Goal: Task Accomplishment & Management: Use online tool/utility

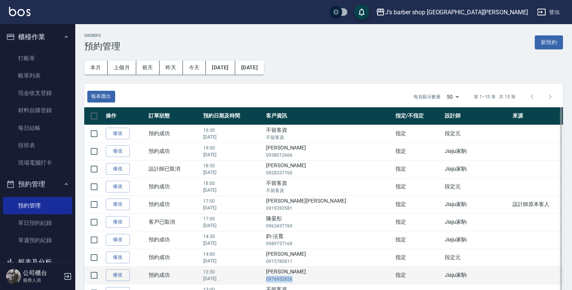
drag, startPoint x: 300, startPoint y: 276, endPoint x: 332, endPoint y: 281, distance: 32.2
click at [332, 281] on td "[PERSON_NAME]0976952826" at bounding box center [328, 275] width 129 height 18
drag, startPoint x: 332, startPoint y: 281, endPoint x: 321, endPoint y: 279, distance: 11.0
copy p "0976952826"
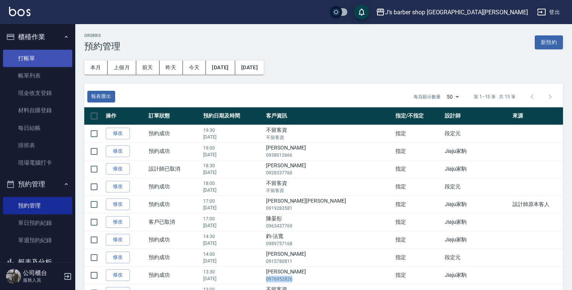
click at [42, 56] on link "打帳單" at bounding box center [37, 58] width 69 height 17
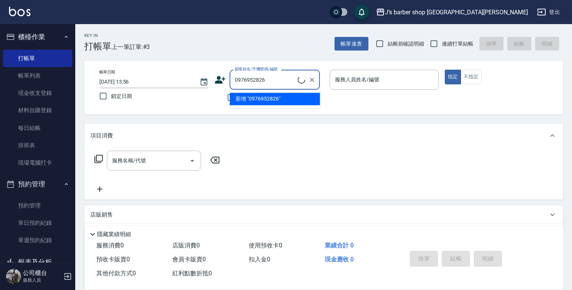
click at [278, 83] on input "0976952826" at bounding box center [265, 79] width 65 height 13
click at [271, 99] on li "[PERSON_NAME]/0976952826/null" at bounding box center [274, 99] width 90 height 12
type input "[PERSON_NAME]/0976952826/null"
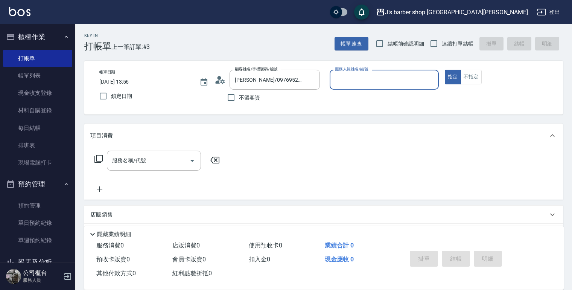
click at [342, 78] on input "服務人員姓名/編號" at bounding box center [384, 79] width 102 height 13
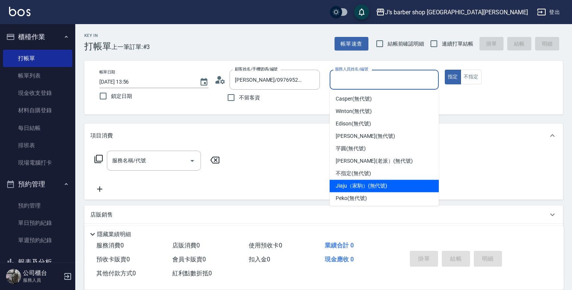
click at [350, 184] on span "Jiaju（家駒） (無代號)" at bounding box center [361, 186] width 52 height 8
type input "Jiaju（家駒）(無代號)"
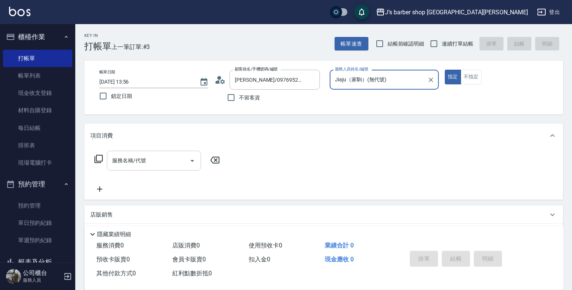
click at [175, 167] on div "服務名稱/代號" at bounding box center [154, 160] width 94 height 20
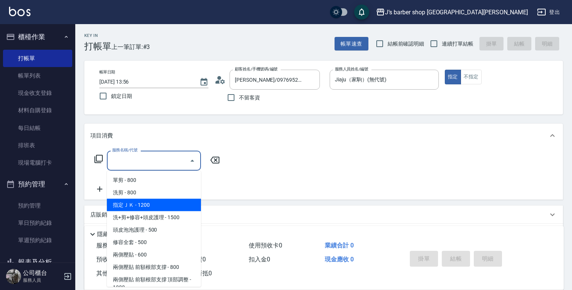
click at [158, 204] on span "指定ＪＫ - 1200" at bounding box center [154, 205] width 94 height 12
type input "指定ＪＫ(102)"
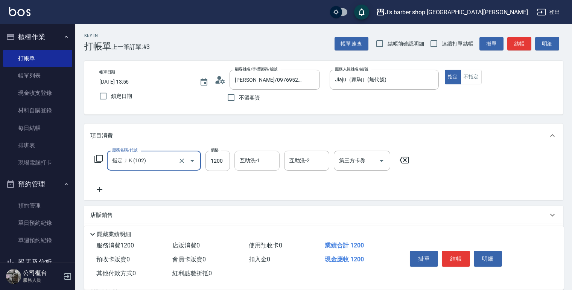
click at [253, 156] on div "互助洗-1 互助洗-1" at bounding box center [256, 160] width 45 height 20
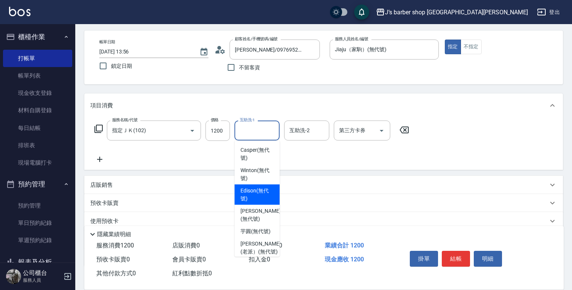
click at [256, 196] on span "Edison (無代號)" at bounding box center [256, 195] width 33 height 16
type input "Edison(無代號)"
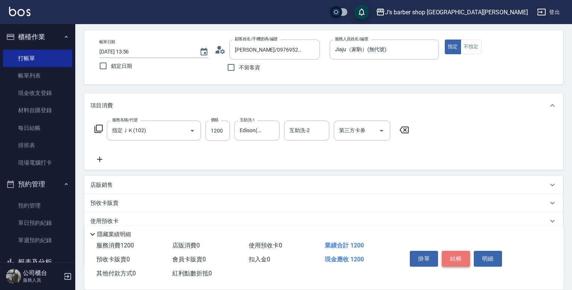
click at [455, 259] on button "結帳" at bounding box center [455, 258] width 28 height 16
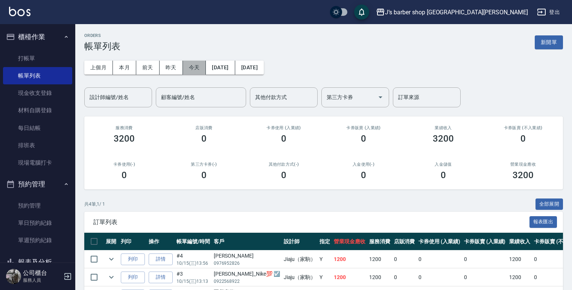
click at [190, 73] on button "今天" at bounding box center [194, 68] width 23 height 14
click at [192, 68] on button "今天" at bounding box center [194, 68] width 23 height 14
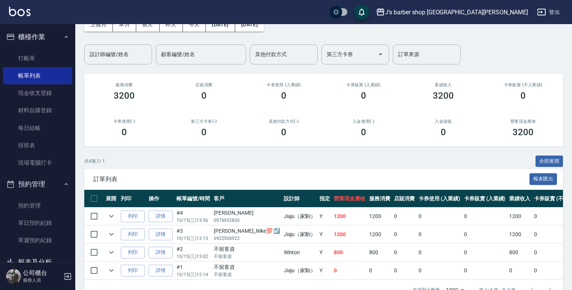
scroll to position [66, 0]
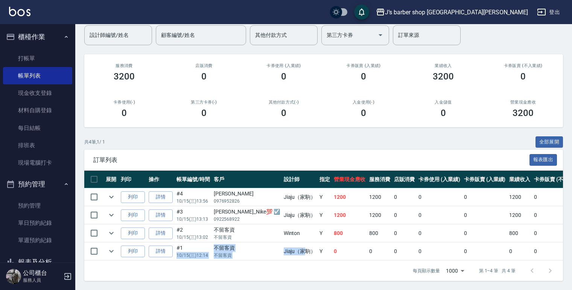
drag, startPoint x: 210, startPoint y: 241, endPoint x: 281, endPoint y: 247, distance: 71.4
click at [281, 247] on tr "列印 詳情 #1 10/15 (三) 12:14 不留客資 不留客資 Jiaju（家駒） Y 0 0 0 0 0 0 0 0 0 0 0" at bounding box center [422, 251] width 676 height 18
drag, startPoint x: 281, startPoint y: 247, endPoint x: 302, endPoint y: 249, distance: 21.1
click at [317, 249] on td "Y" at bounding box center [324, 251] width 14 height 18
drag, startPoint x: 218, startPoint y: 224, endPoint x: 283, endPoint y: 229, distance: 65.2
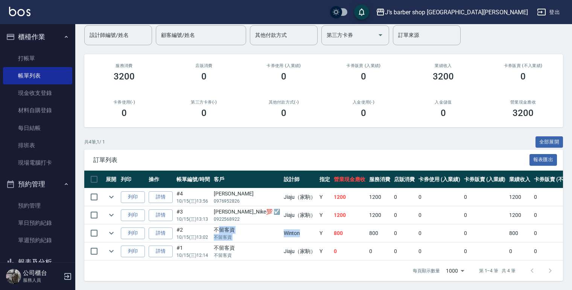
click at [283, 229] on tr "列印 詳情 #2 10/15 (三) 13:02 不留客資 不留客資 [GEOGRAPHIC_DATA] Y 800 800 0 0 0 800 0 0 0 …" at bounding box center [422, 233] width 676 height 18
drag, startPoint x: 283, startPoint y: 229, endPoint x: 276, endPoint y: 230, distance: 6.4
click at [284, 230] on td "Winton" at bounding box center [300, 233] width 36 height 18
drag, startPoint x: 215, startPoint y: 209, endPoint x: 292, endPoint y: 211, distance: 77.1
click at [292, 211] on tr "列印 詳情 #3 10/15 (三) 13:13 [PERSON_NAME]_Nike💯 ☑️ 0922568922 [PERSON_NAME]（家駒） Y …" at bounding box center [422, 215] width 676 height 18
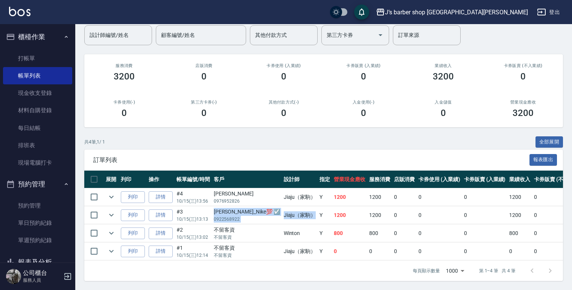
drag, startPoint x: 292, startPoint y: 211, endPoint x: 252, endPoint y: 215, distance: 40.8
click at [252, 215] on p "0922568922" at bounding box center [247, 218] width 66 height 7
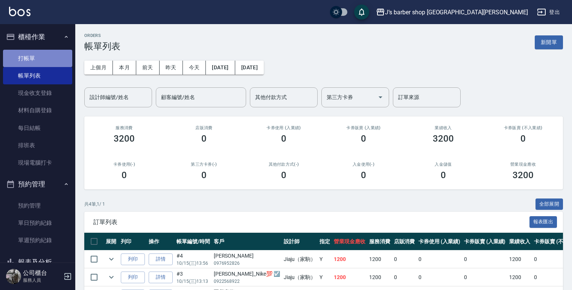
click at [44, 62] on link "打帳單" at bounding box center [37, 58] width 69 height 17
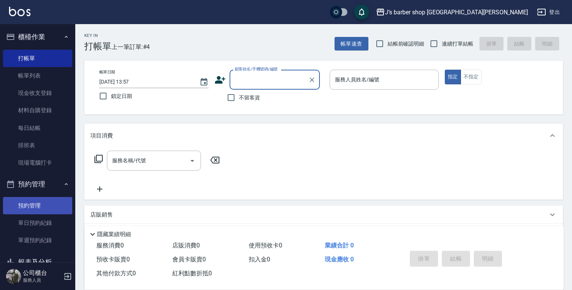
click at [48, 209] on link "預約管理" at bounding box center [37, 205] width 69 height 17
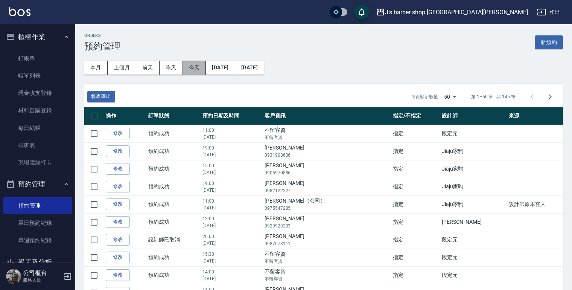
click at [197, 67] on button "今天" at bounding box center [194, 68] width 23 height 14
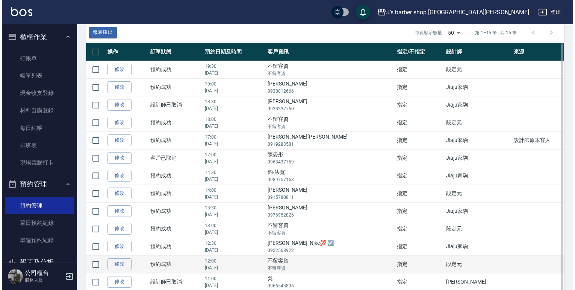
scroll to position [120, 0]
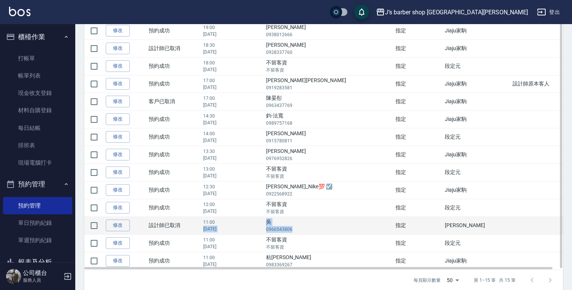
drag, startPoint x: 308, startPoint y: 221, endPoint x: 336, endPoint y: 232, distance: 30.6
click at [336, 232] on tr "修改  設計師已取消 11:00 [DATE] 吳 0966543806 指定 [PERSON_NAME]" at bounding box center [328, 225] width 489 height 18
click at [94, 227] on input "checkbox" at bounding box center [94, 225] width 16 height 16
checkbox input "true"
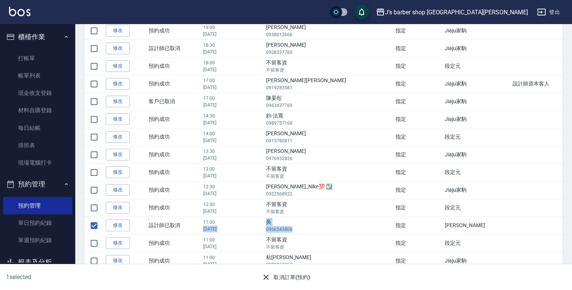
click at [297, 276] on button "取消訂單(預約)" at bounding box center [285, 277] width 55 height 14
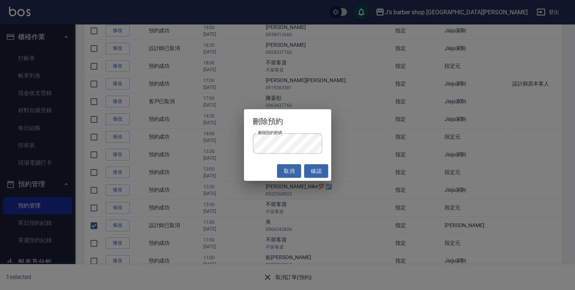
click at [258, 169] on div "取消 確認" at bounding box center [288, 171] width 88 height 20
click at [315, 170] on button "確認" at bounding box center [316, 171] width 24 height 14
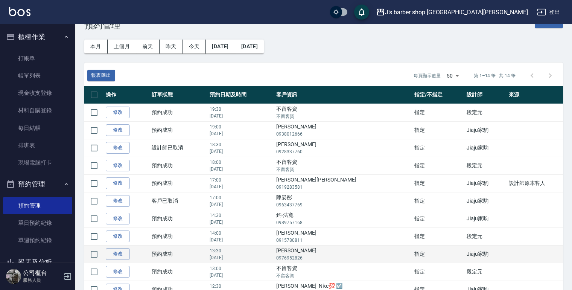
scroll to position [21, 0]
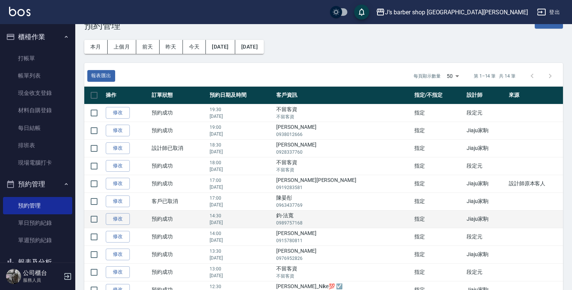
drag, startPoint x: 302, startPoint y: 218, endPoint x: 340, endPoint y: 220, distance: 38.0
click at [340, 220] on tr "修改  預約成功 14:30 [DATE] 鈞-法寬 0989757168 指定 Jiaju家駒" at bounding box center [328, 219] width 489 height 18
drag, startPoint x: 340, startPoint y: 220, endPoint x: 311, endPoint y: 221, distance: 28.2
click at [311, 221] on p "0989757168" at bounding box center [343, 222] width 134 height 7
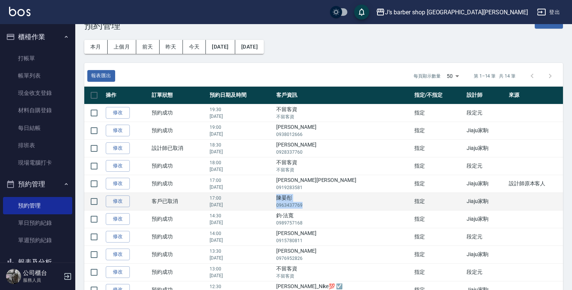
drag, startPoint x: 304, startPoint y: 197, endPoint x: 338, endPoint y: 205, distance: 35.4
click at [338, 205] on td "陳晏彤 0963437769" at bounding box center [343, 201] width 138 height 18
drag, startPoint x: 338, startPoint y: 205, endPoint x: 327, endPoint y: 203, distance: 11.4
click at [328, 203] on p "0963437769" at bounding box center [343, 205] width 134 height 7
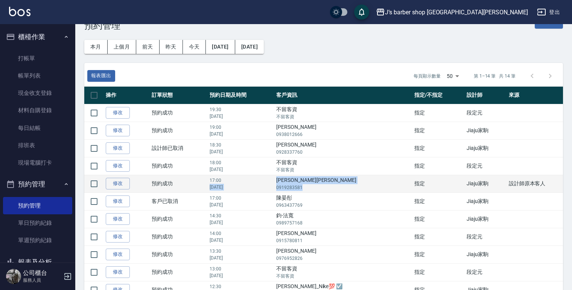
drag, startPoint x: 302, startPoint y: 180, endPoint x: 333, endPoint y: 184, distance: 31.0
click at [333, 184] on tr "修改  預約成功 17:00 [DATE] [PERSON_NAME]寶 0919283581 指定 [PERSON_NAME]家駒 設計師[DEMOGRAP…" at bounding box center [328, 183] width 489 height 18
drag, startPoint x: 333, startPoint y: 184, endPoint x: 329, endPoint y: 187, distance: 5.1
click at [329, 187] on p "0919283581" at bounding box center [343, 187] width 134 height 7
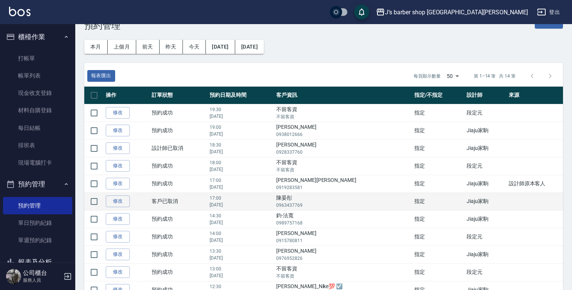
scroll to position [51, 0]
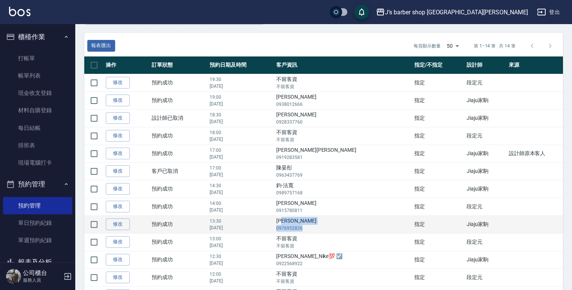
drag, startPoint x: 314, startPoint y: 218, endPoint x: 336, endPoint y: 226, distance: 23.7
click at [336, 226] on td "[PERSON_NAME]0976952826" at bounding box center [343, 224] width 138 height 18
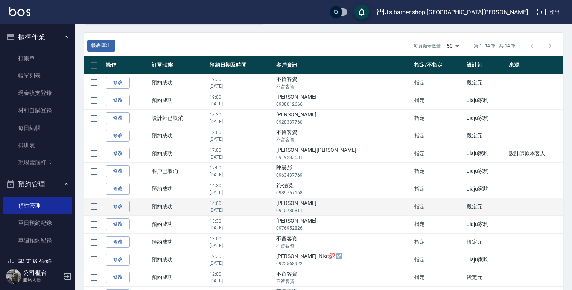
drag, startPoint x: 336, startPoint y: 226, endPoint x: 298, endPoint y: 210, distance: 41.0
click at [272, 210] on p "[DATE]" at bounding box center [240, 209] width 63 height 7
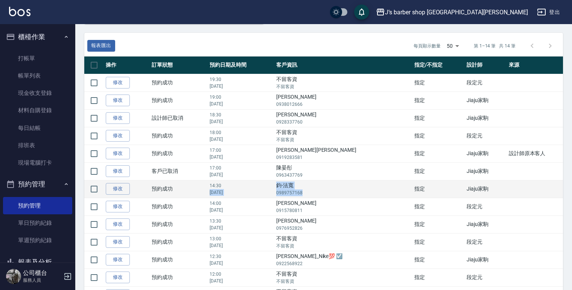
drag, startPoint x: 299, startPoint y: 184, endPoint x: 346, endPoint y: 194, distance: 48.5
click at [346, 194] on tr "修改  預約成功 14:30 [DATE] 鈞-法寬 0989757168 指定 Jiaju家駒" at bounding box center [328, 189] width 489 height 18
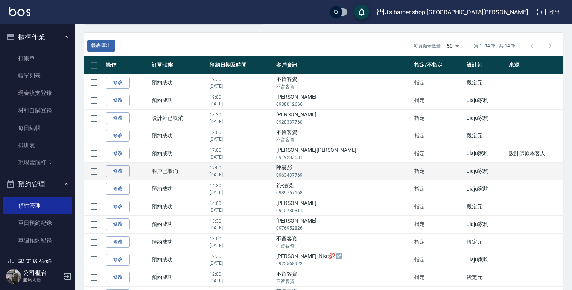
drag, startPoint x: 346, startPoint y: 194, endPoint x: 285, endPoint y: 171, distance: 64.8
click at [311, 177] on td "陳晏彤 0963437769" at bounding box center [343, 171] width 138 height 18
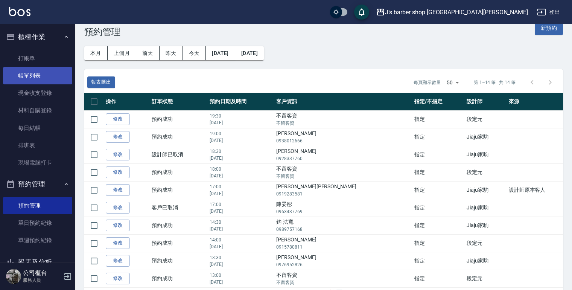
scroll to position [0, 0]
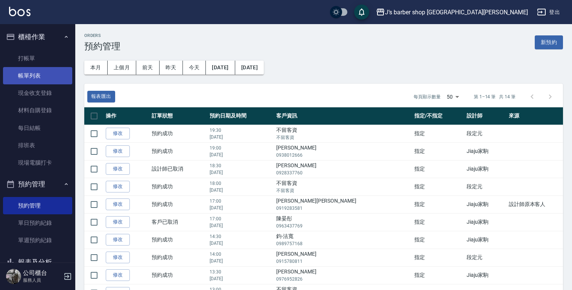
click at [30, 68] on link "帳單列表" at bounding box center [37, 75] width 69 height 17
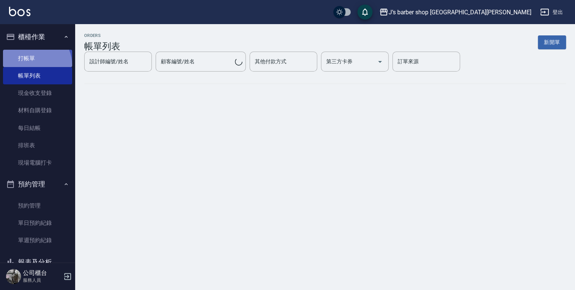
click at [33, 65] on link "打帳單" at bounding box center [37, 58] width 69 height 17
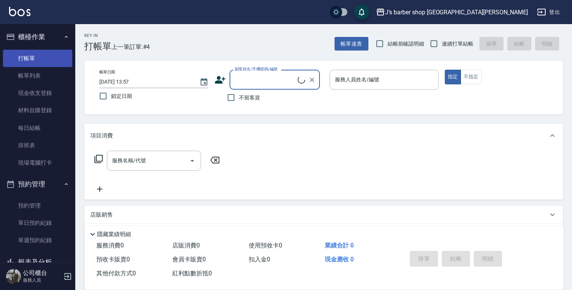
click at [36, 62] on link "打帳單" at bounding box center [37, 58] width 69 height 17
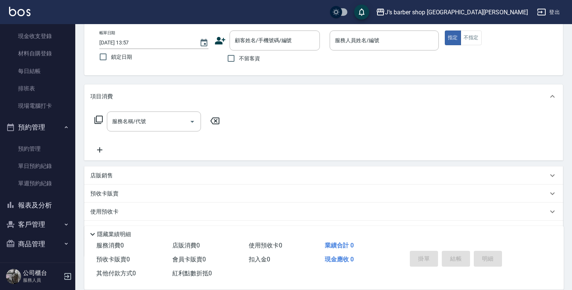
scroll to position [77, 0]
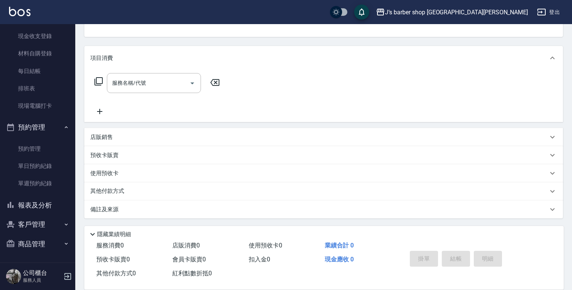
click at [42, 204] on button "報表及分析" at bounding box center [37, 205] width 69 height 20
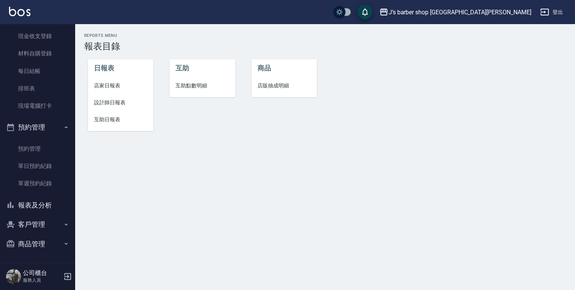
click at [107, 105] on span "設計師日報表" at bounding box center [120, 103] width 53 height 8
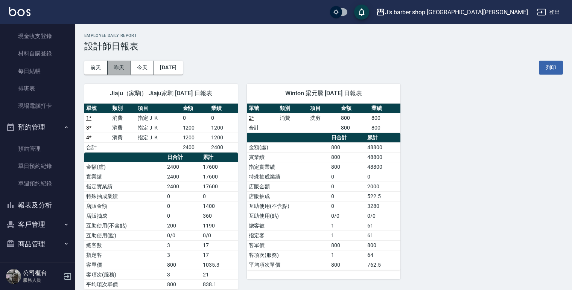
click at [114, 64] on button "昨天" at bounding box center [119, 68] width 23 height 14
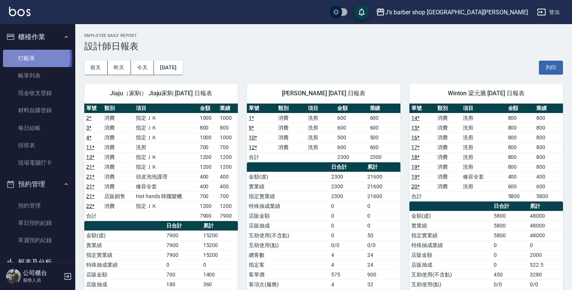
click at [28, 56] on link "打帳單" at bounding box center [37, 58] width 69 height 17
